Goal: Find specific page/section: Find specific page/section

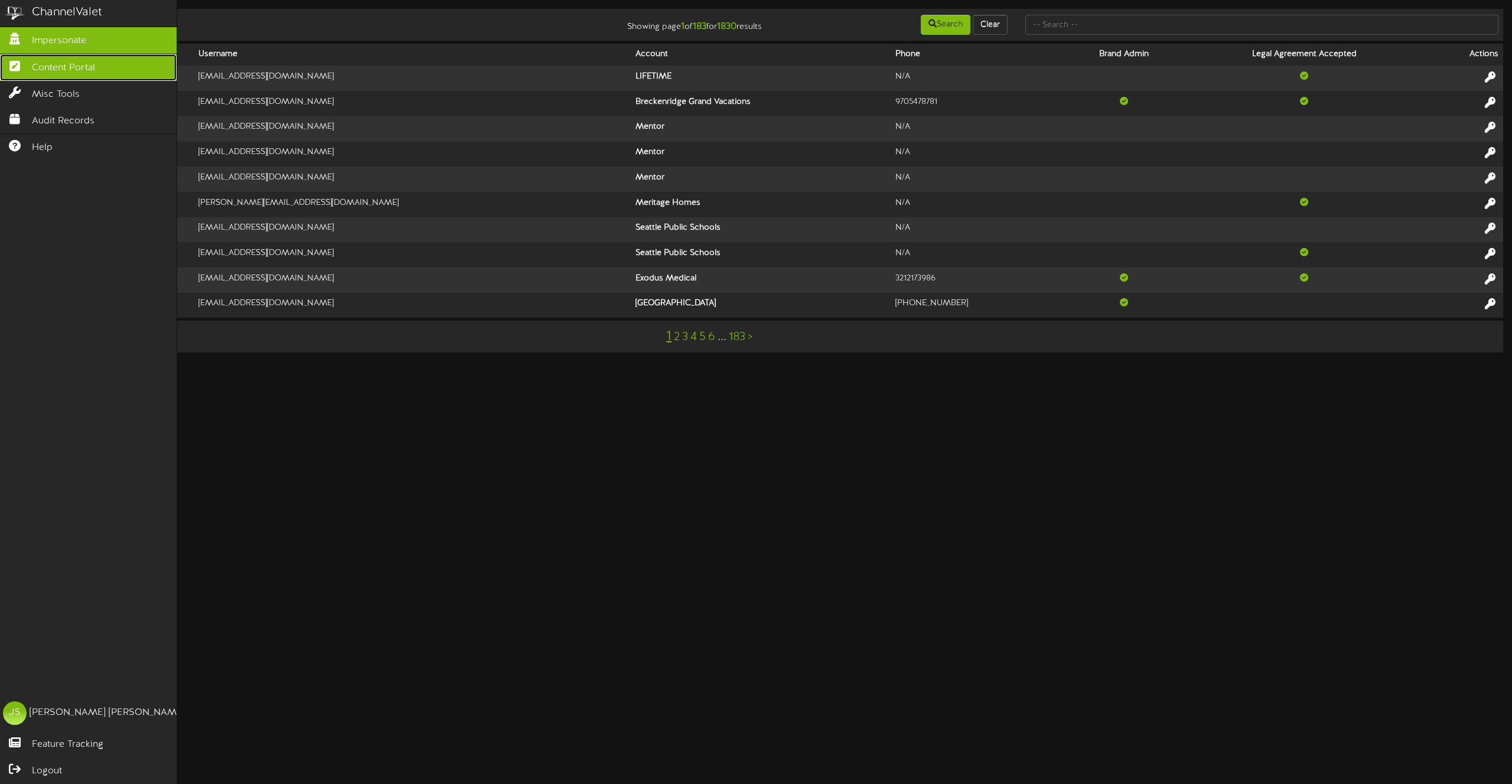
click at [9, 69] on icon at bounding box center [14, 64] width 29 height 9
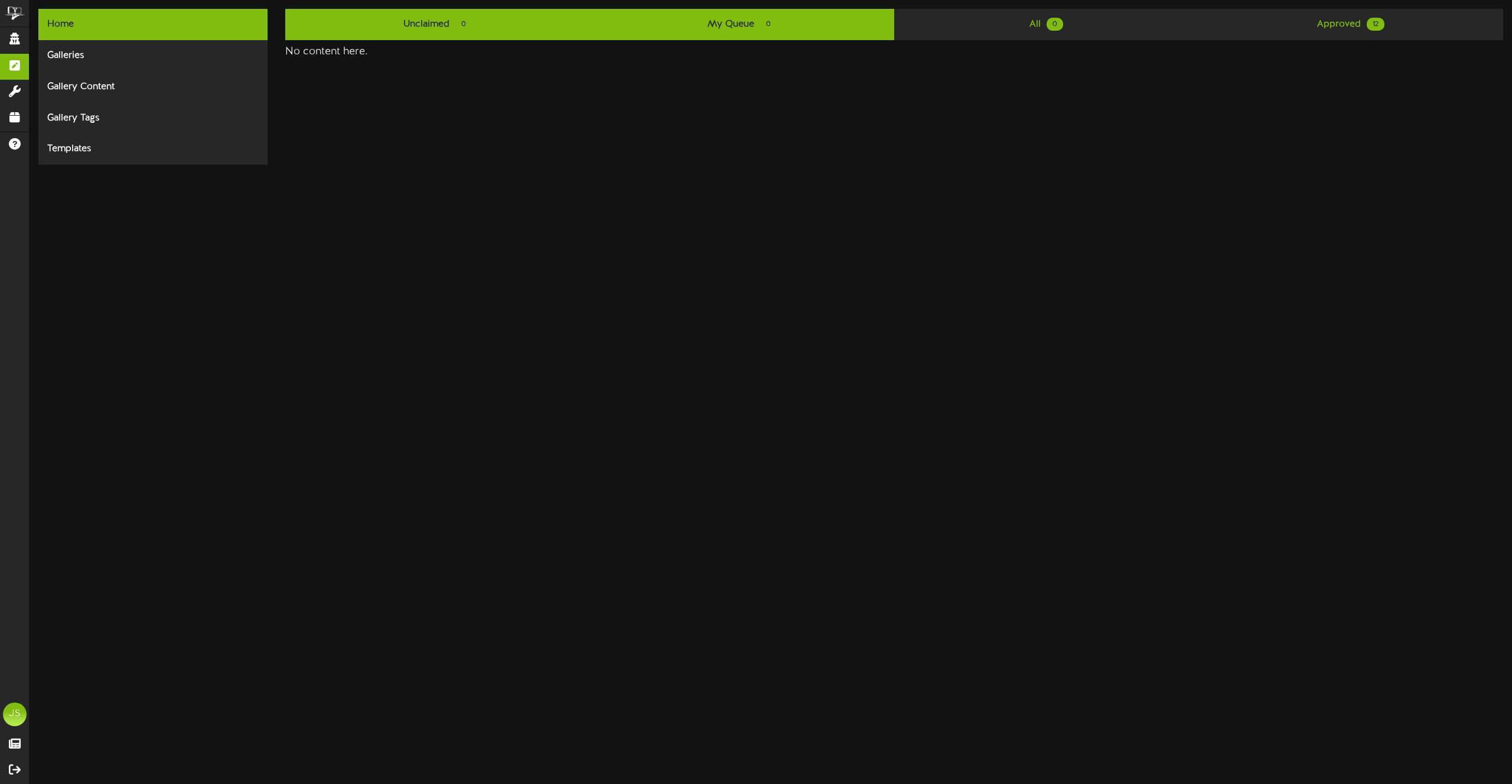
click at [485, 18] on link "Unclaimed 0" at bounding box center [437, 24] width 304 height 31
click at [707, 23] on link "My Queue 0" at bounding box center [742, 24] width 304 height 31
